Goal: Task Accomplishment & Management: Manage account settings

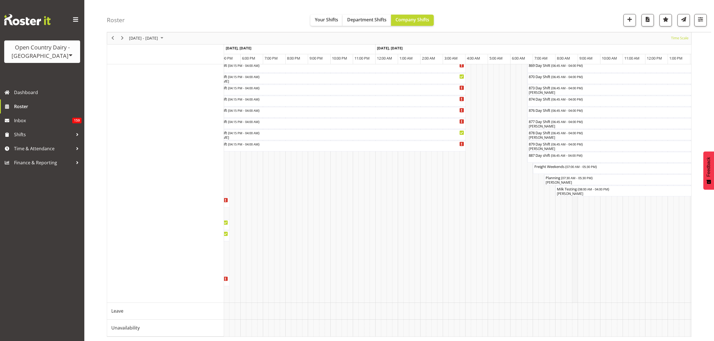
scroll to position [303, 0]
drag, startPoint x: 548, startPoint y: 337, endPoint x: 576, endPoint y: 336, distance: 28.1
click at [576, 336] on div "[DATE] - [DATE] [DATE] Timeline Day Timeline Week Timeline Fortnight Timeline M…" at bounding box center [399, 48] width 584 height 578
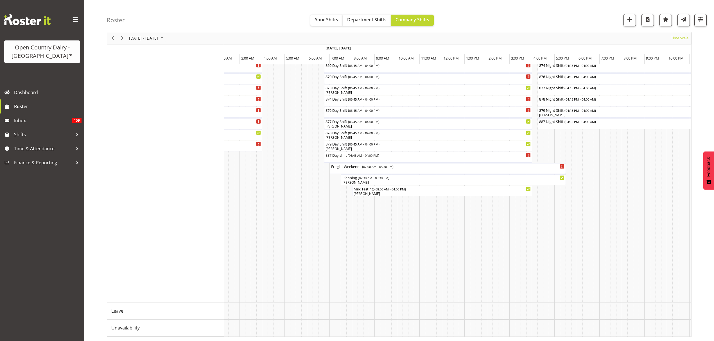
scroll to position [0, 2849]
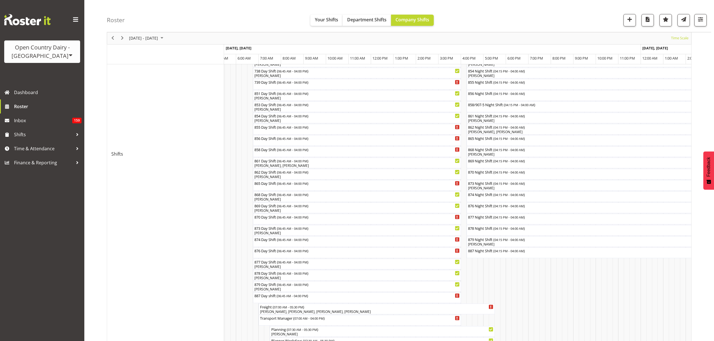
click at [696, 26] on div "Roster Your Shifts Department Shifts Company Shifts All Locations Clear Awarua …" at bounding box center [409, 16] width 604 height 32
click at [697, 24] on button "button" at bounding box center [700, 20] width 12 height 12
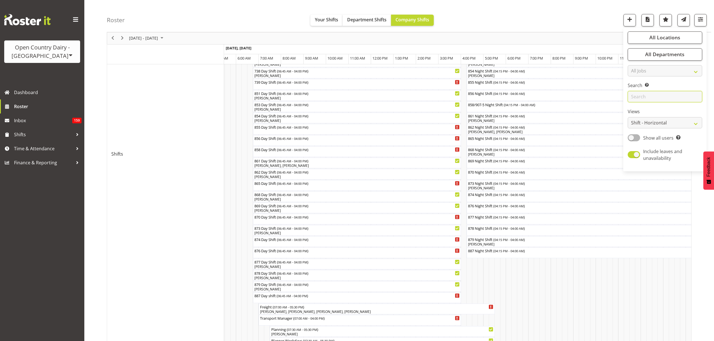
click at [659, 98] on input "text" at bounding box center [664, 96] width 74 height 11
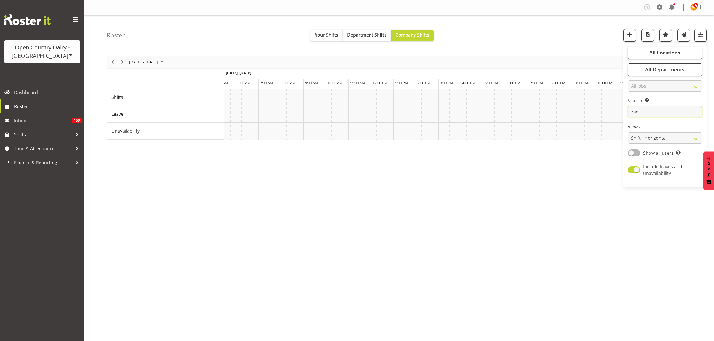
type input "zac"
drag, startPoint x: 647, startPoint y: 116, endPoint x: 608, endPoint y: 116, distance: 38.2
click at [608, 116] on div "Roster Your Shifts Department Shifts Company Shifts All Locations Clear Awarua …" at bounding box center [398, 145] width 629 height 261
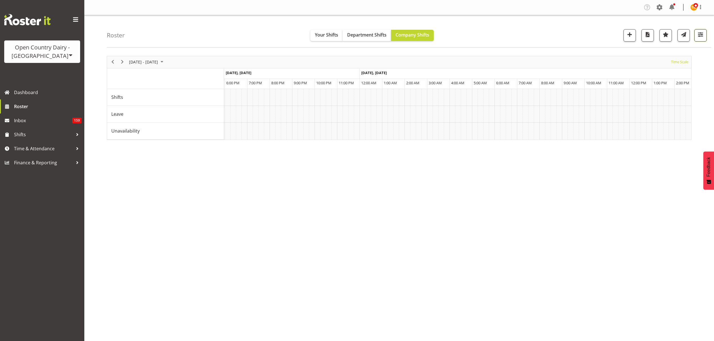
click at [699, 34] on span "button" at bounding box center [700, 34] width 7 height 7
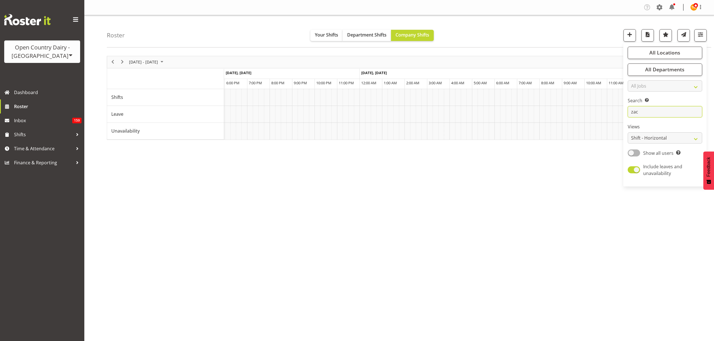
click at [657, 111] on input "zac" at bounding box center [664, 111] width 74 height 11
click at [552, 42] on div "Roster Your Shifts Department Shifts Company Shifts All Locations Clear Awarua …" at bounding box center [409, 31] width 604 height 32
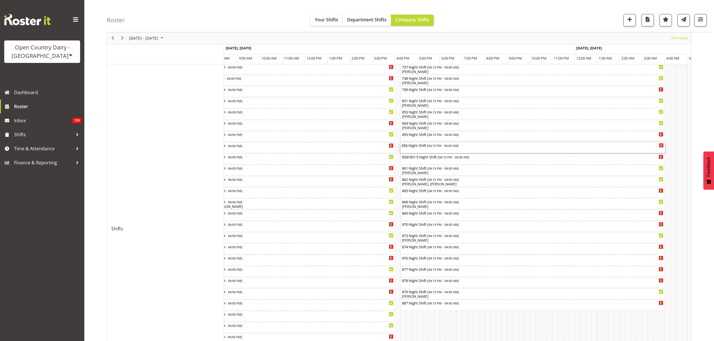
click at [426, 147] on div "856 Night Shift ( 04:15 PM - 04:00 AM )" at bounding box center [533, 145] width 262 height 6
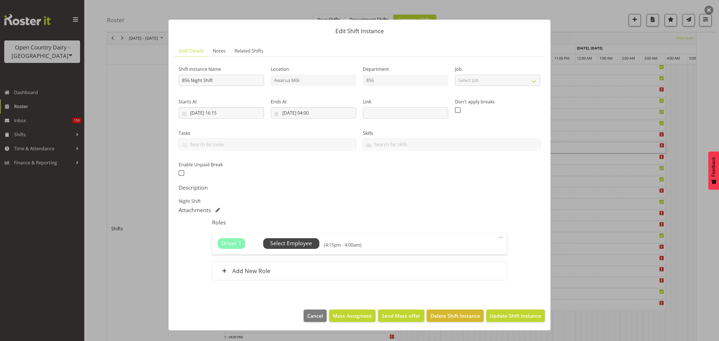
click at [300, 240] on span "Select Employee" at bounding box center [291, 243] width 42 height 8
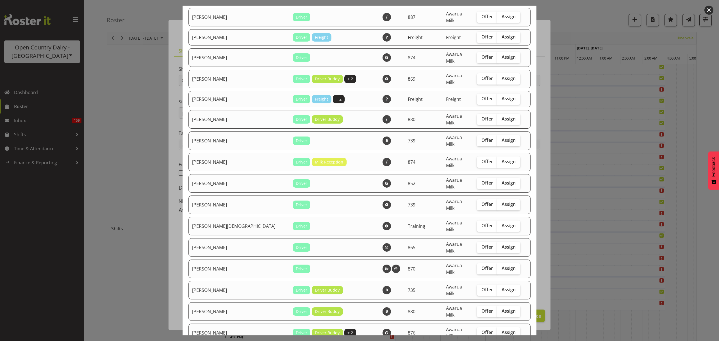
checkbox input "true"
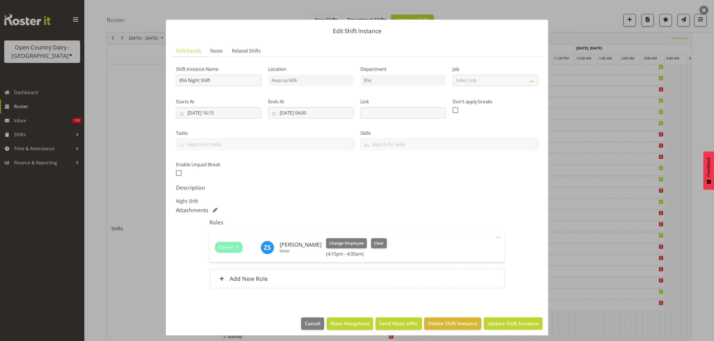
click at [506, 322] on span "Update Shift Instance" at bounding box center [512, 323] width 51 height 7
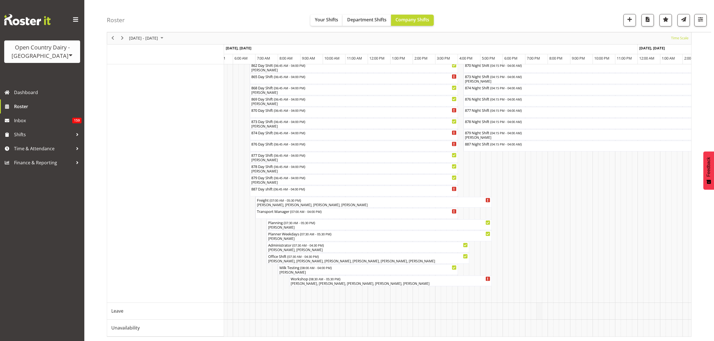
scroll to position [0, 2293]
